Goal: Check status: Check status

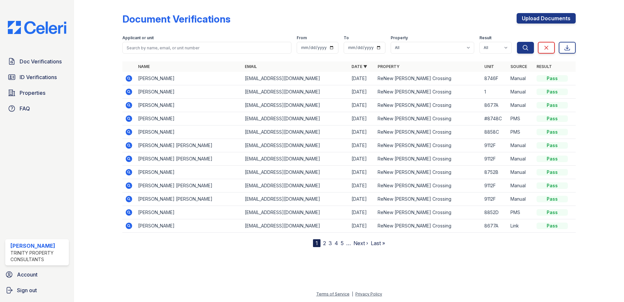
click at [33, 70] on div "Doc Verifications ID Verifications Properties FAQ" at bounding box center [37, 85] width 69 height 60
click at [39, 76] on span "ID Verifications" at bounding box center [38, 77] width 37 height 8
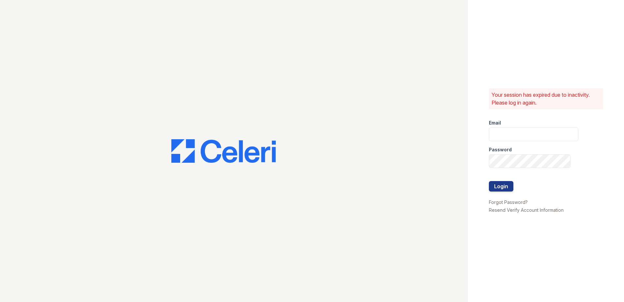
type input "dbailey@trinity-pm.com"
click at [504, 186] on button "Login" at bounding box center [501, 186] width 24 height 10
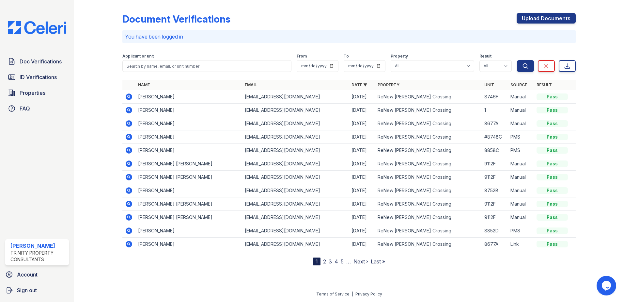
click at [180, 72] on form "Applicant or unit From To Property All ReNew Howard Crossing Result All Pass Ca…" at bounding box center [349, 61] width 454 height 26
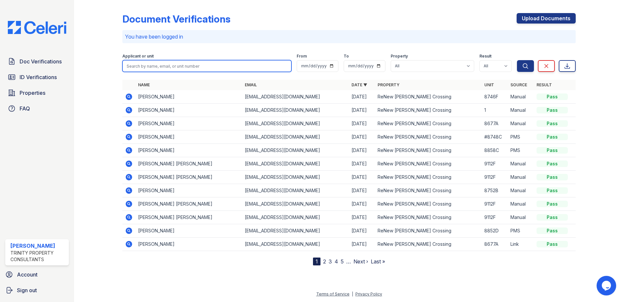
click at [181, 66] on input "search" at bounding box center [206, 66] width 169 height 12
type input "[PERSON_NAME]"
click at [517, 60] on button "Search" at bounding box center [525, 66] width 17 height 12
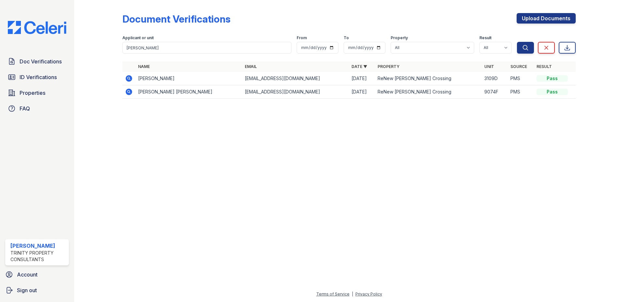
click at [130, 78] on icon at bounding box center [129, 78] width 8 height 8
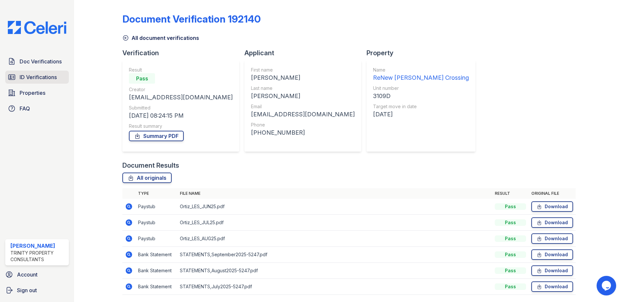
click at [37, 79] on span "ID Verifications" at bounding box center [38, 77] width 37 height 8
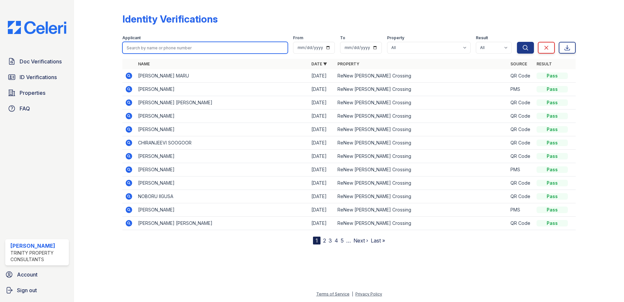
click at [132, 42] on input "search" at bounding box center [205, 48] width 166 height 12
type input "[PERSON_NAME]"
click at [517, 42] on button "Search" at bounding box center [525, 48] width 17 height 12
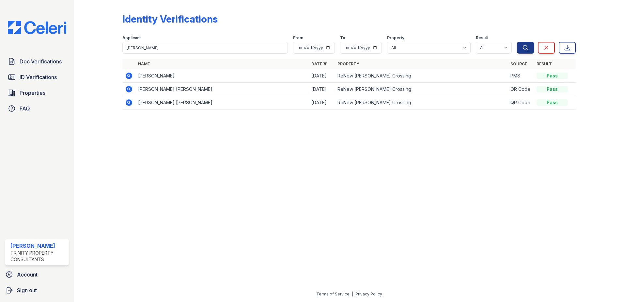
click at [126, 75] on icon at bounding box center [129, 75] width 7 height 7
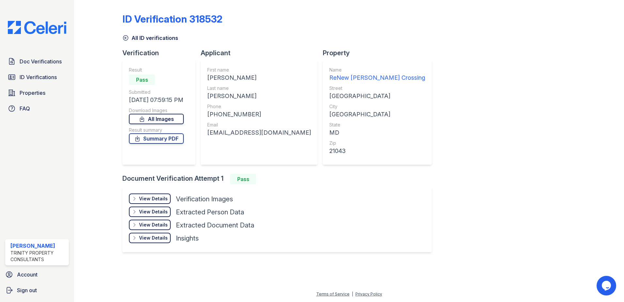
click at [166, 117] on link "All Images" at bounding box center [156, 119] width 55 height 10
click at [594, 102] on div at bounding box center [595, 132] width 38 height 259
